Goal: Go to known website: Access a specific website the user already knows

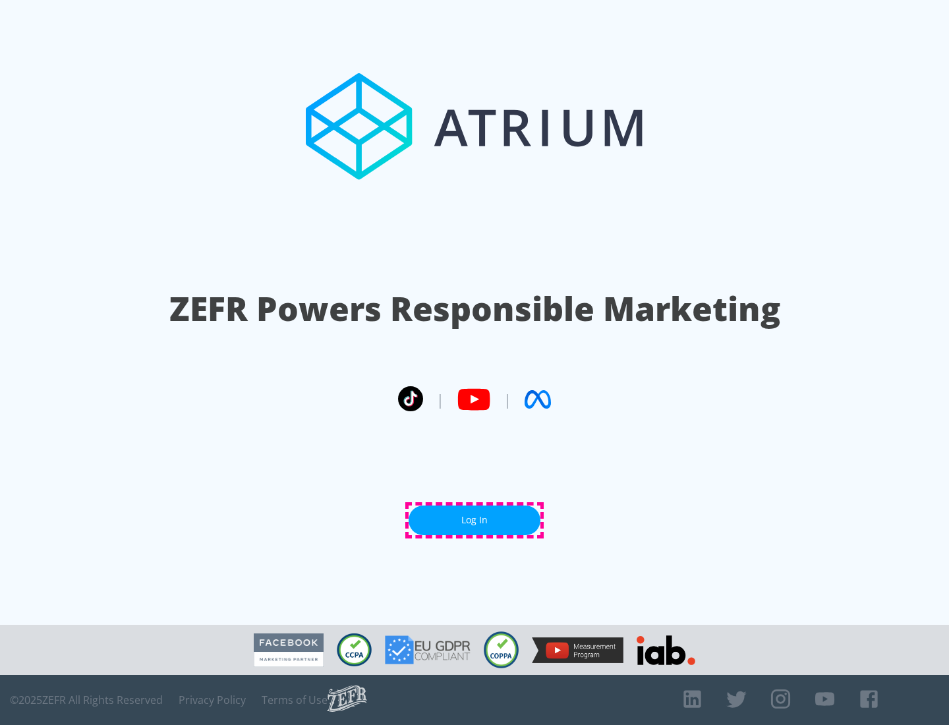
click at [475, 520] on link "Log In" at bounding box center [475, 521] width 132 height 30
